Goal: Task Accomplishment & Management: Use online tool/utility

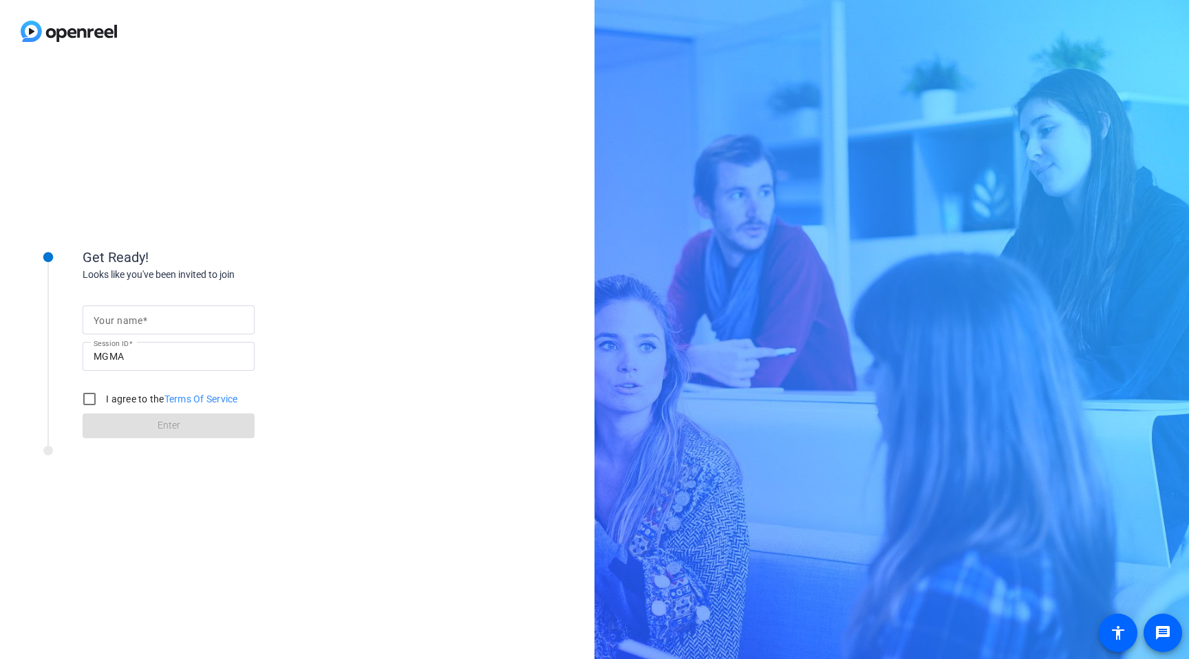
click at [110, 318] on mat-label "Your name" at bounding box center [118, 320] width 49 height 11
click at [110, 318] on input "Your name" at bounding box center [169, 320] width 150 height 17
type input "[PERSON_NAME]"
click at [94, 398] on input "I agree to the Terms Of Service" at bounding box center [90, 399] width 28 height 28
checkbox input "true"
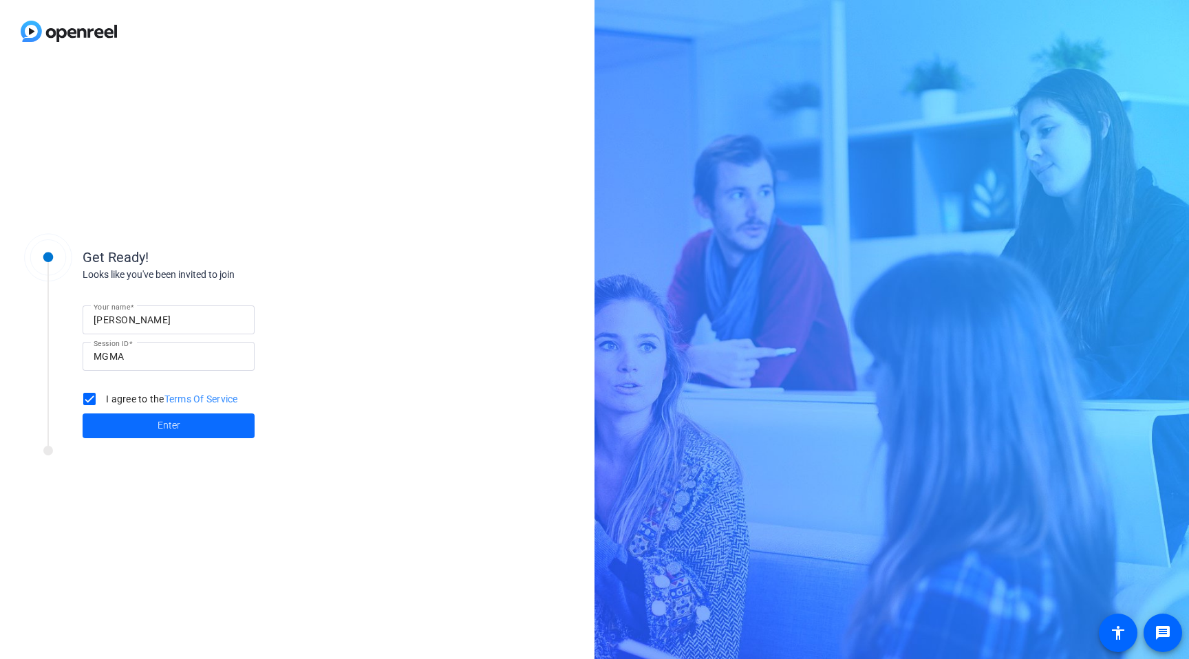
click at [144, 429] on span at bounding box center [169, 425] width 172 height 33
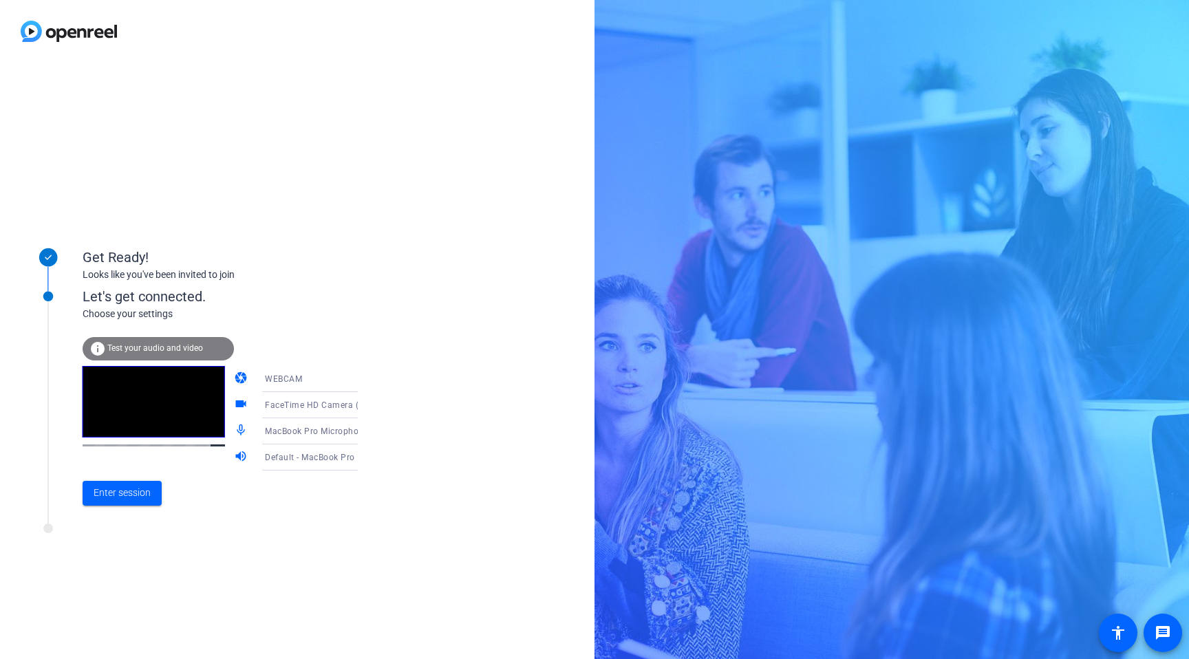
click at [162, 347] on span "Test your audio and video" at bounding box center [155, 348] width 96 height 10
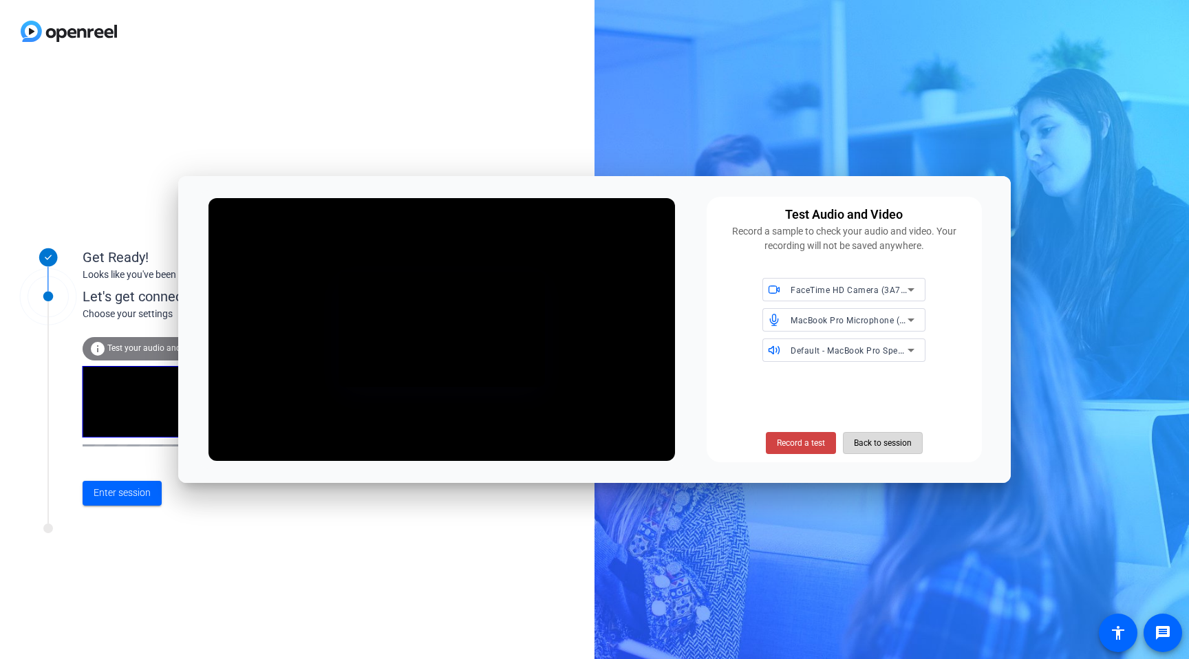
click at [862, 446] on span "Back to session" at bounding box center [883, 443] width 58 height 26
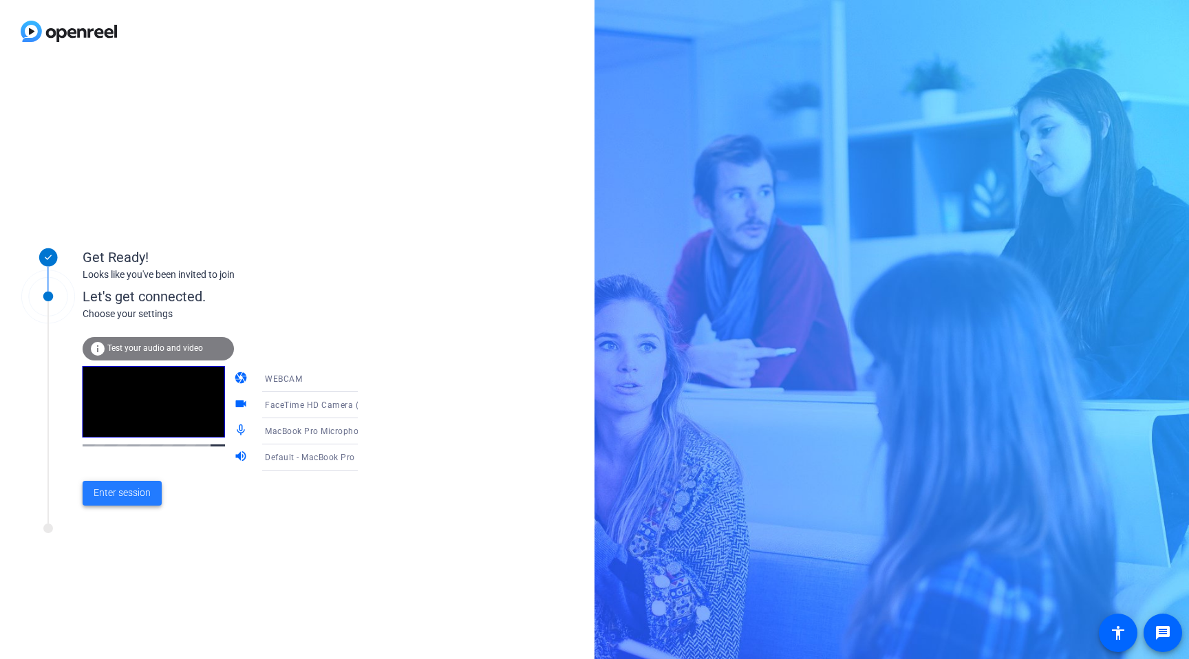
click at [120, 496] on span "Enter session" at bounding box center [122, 493] width 57 height 14
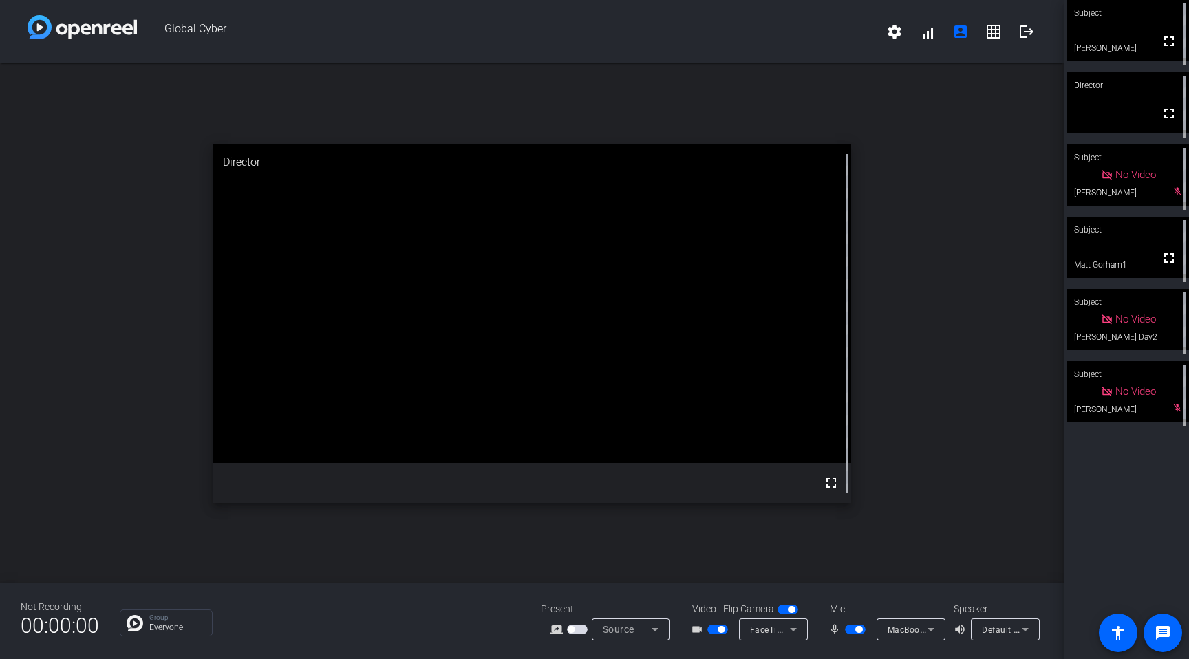
click at [714, 630] on span "button" at bounding box center [717, 630] width 21 height 10
click at [714, 630] on span "button" at bounding box center [711, 629] width 7 height 7
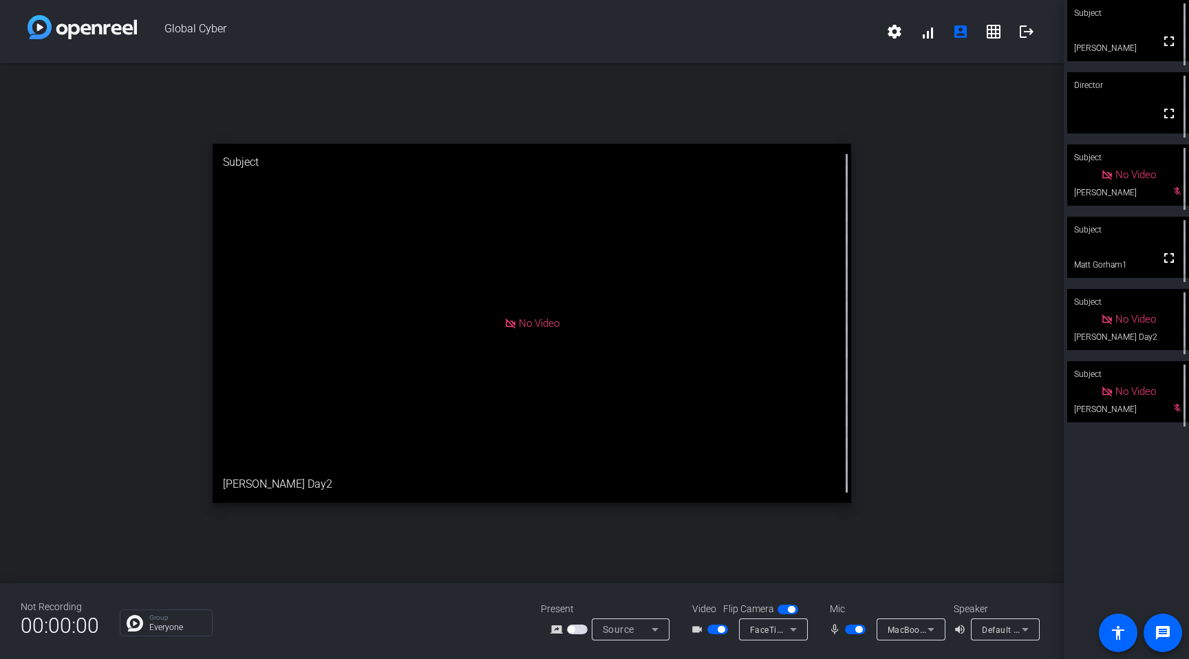
click at [714, 633] on span "button" at bounding box center [717, 630] width 21 height 10
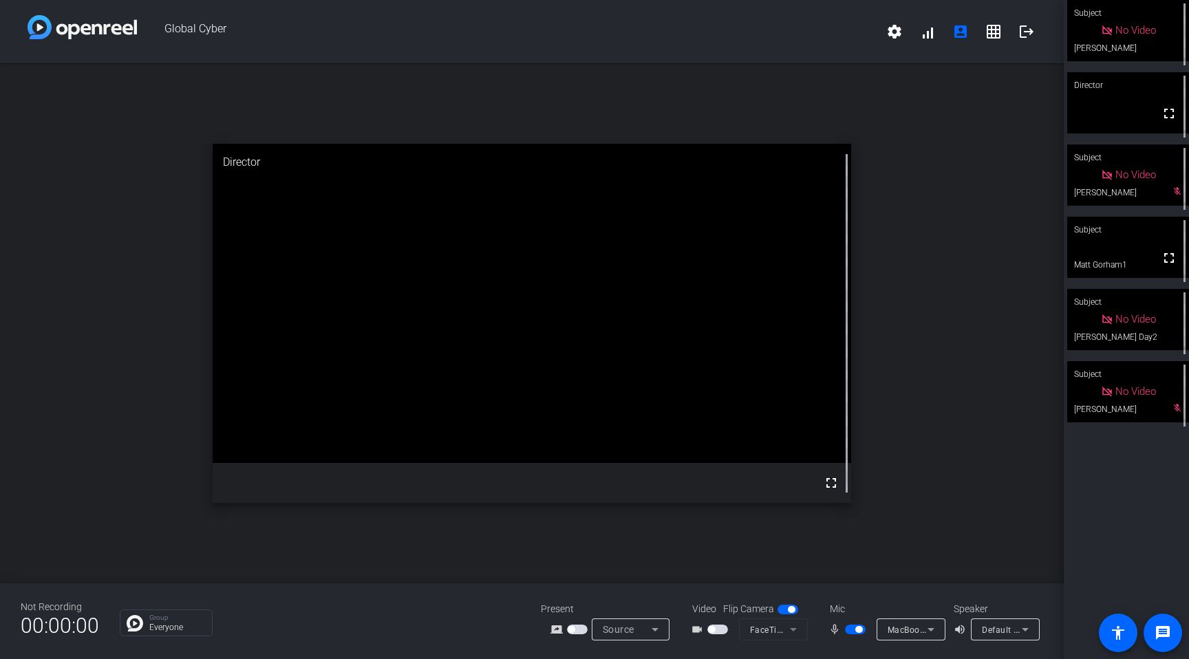
click at [714, 633] on span "button" at bounding box center [717, 630] width 21 height 10
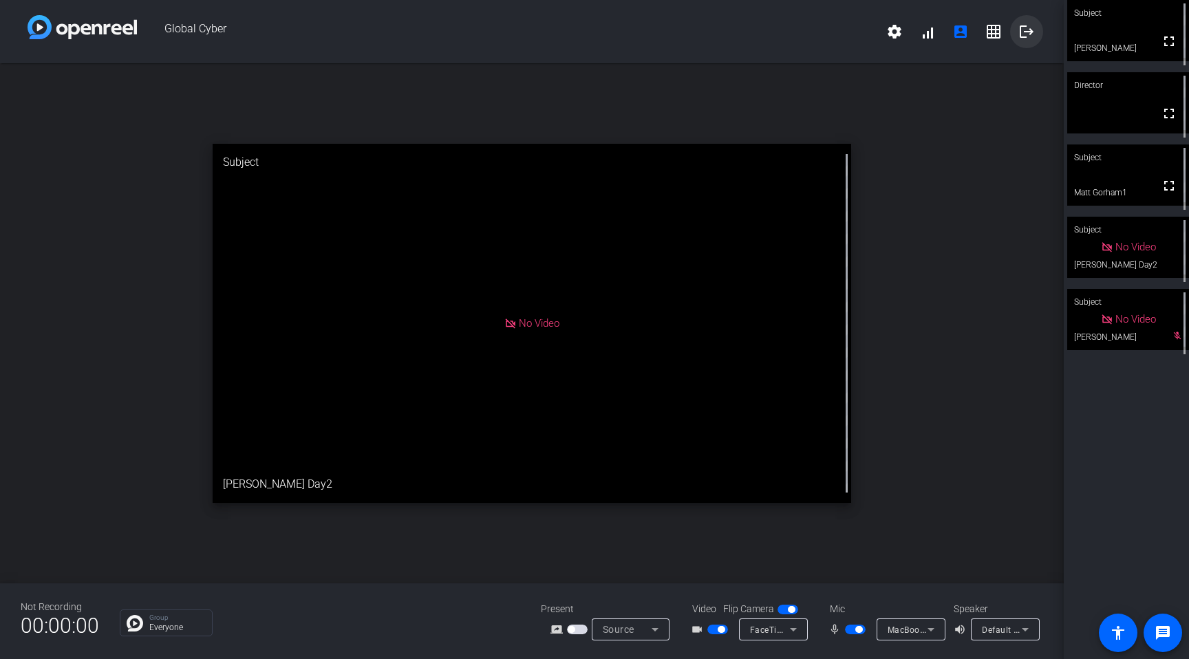
click at [1029, 36] on mat-icon "logout" at bounding box center [1026, 31] width 17 height 17
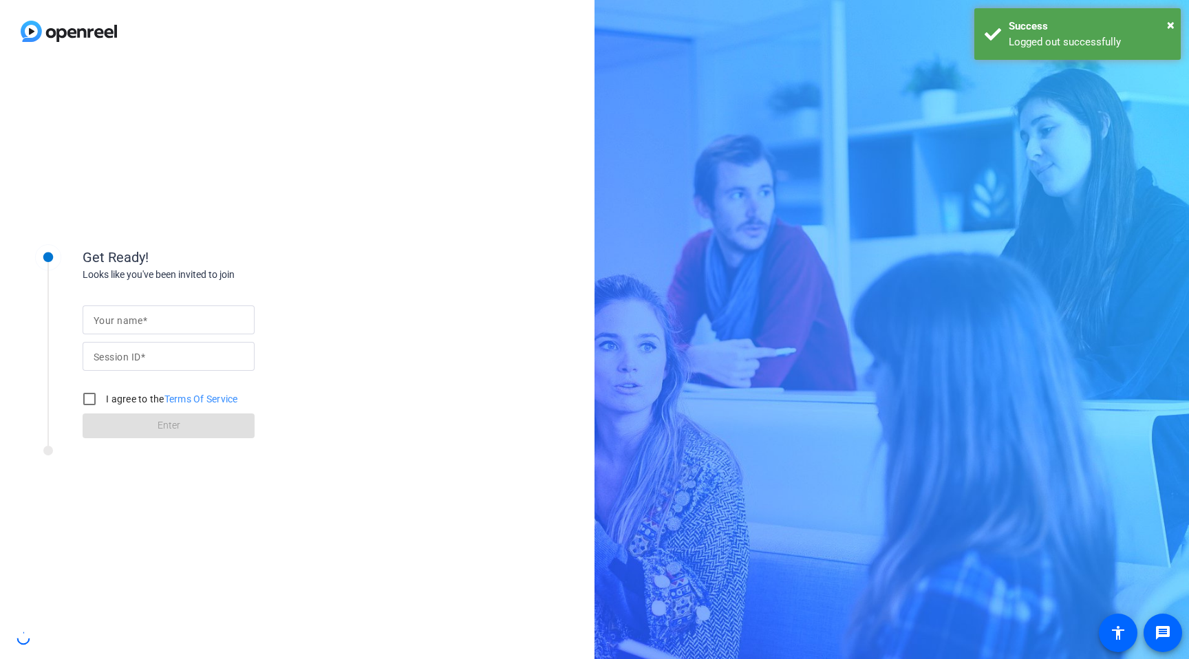
click at [1029, 36] on div "Logged out successfully" at bounding box center [1090, 42] width 162 height 16
